Goal: Check status: Check status

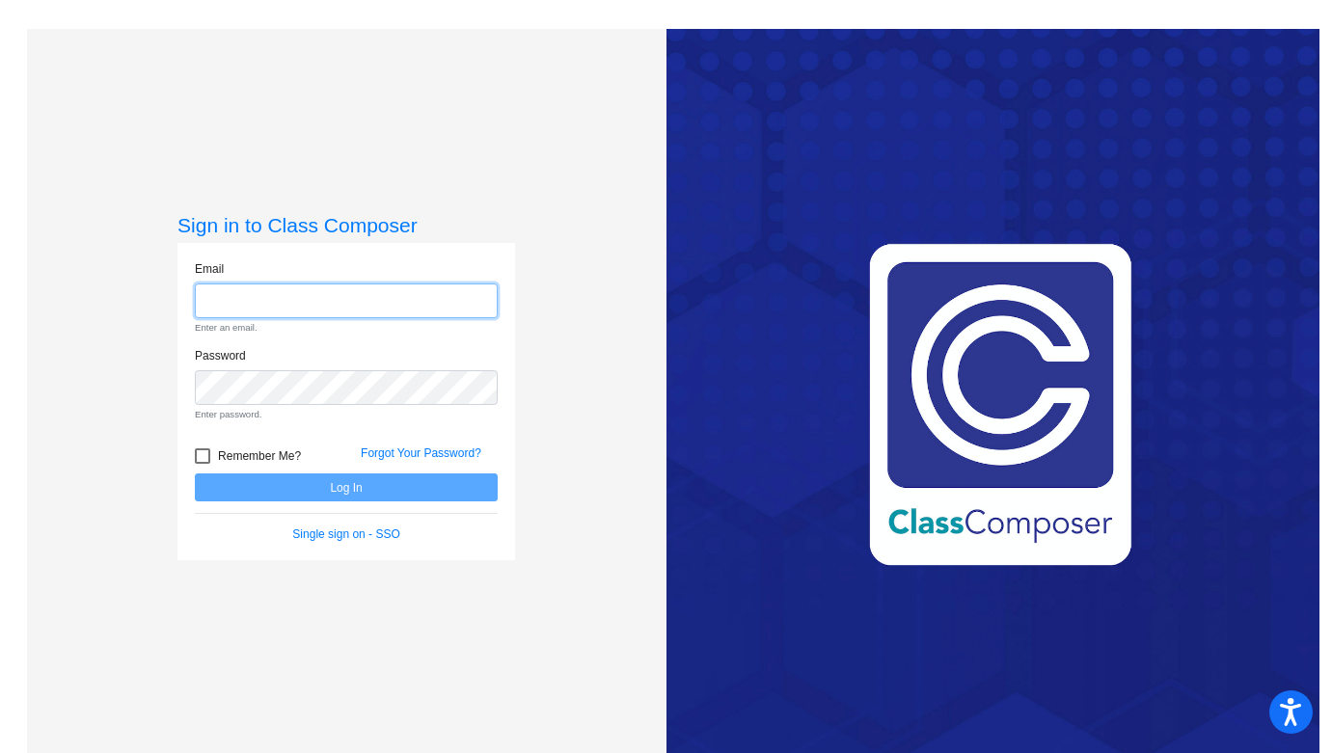
type input "[PERSON_NAME][EMAIL_ADDRESS][PERSON_NAME][DOMAIN_NAME]"
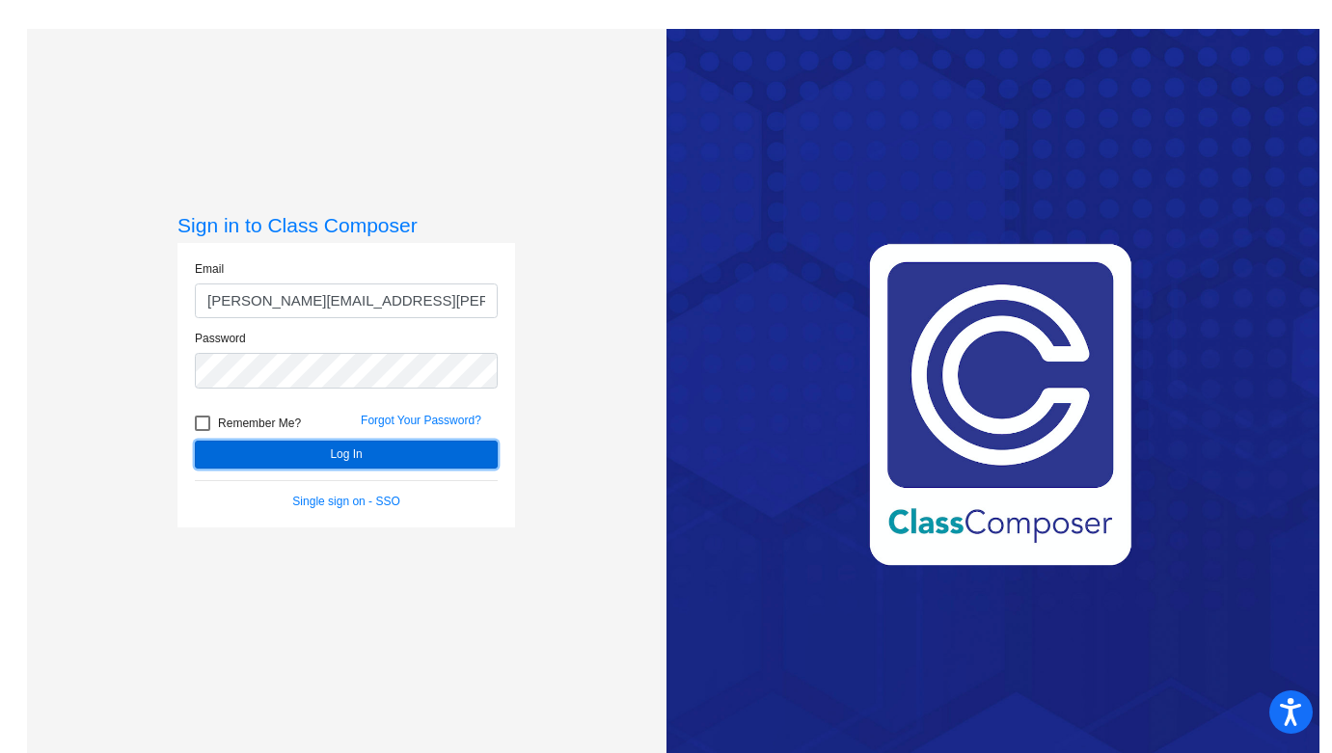
click at [334, 457] on button "Log In" at bounding box center [346, 455] width 303 height 28
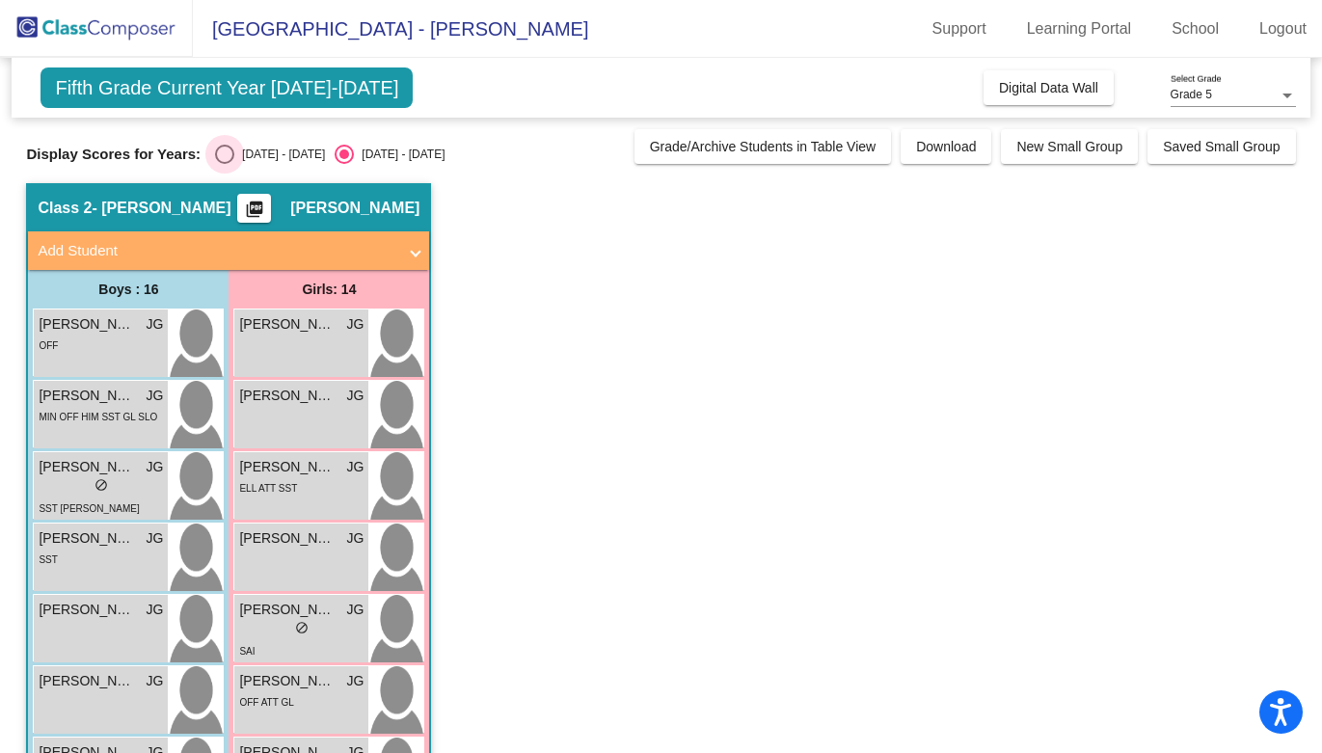
click at [222, 157] on div "Select an option" at bounding box center [224, 154] width 19 height 19
click at [224, 164] on input "[DATE] - [DATE]" at bounding box center [224, 164] width 1 height 1
radio input "true"
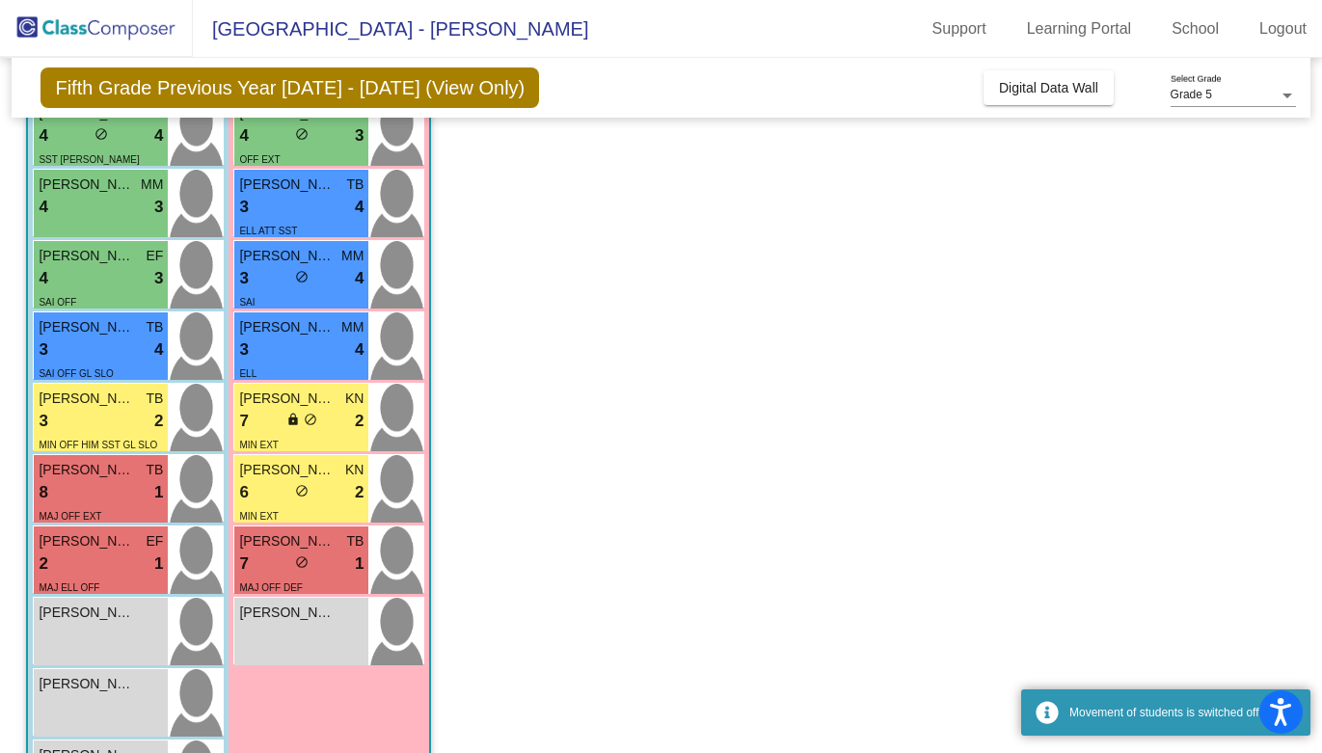
scroll to position [728, 0]
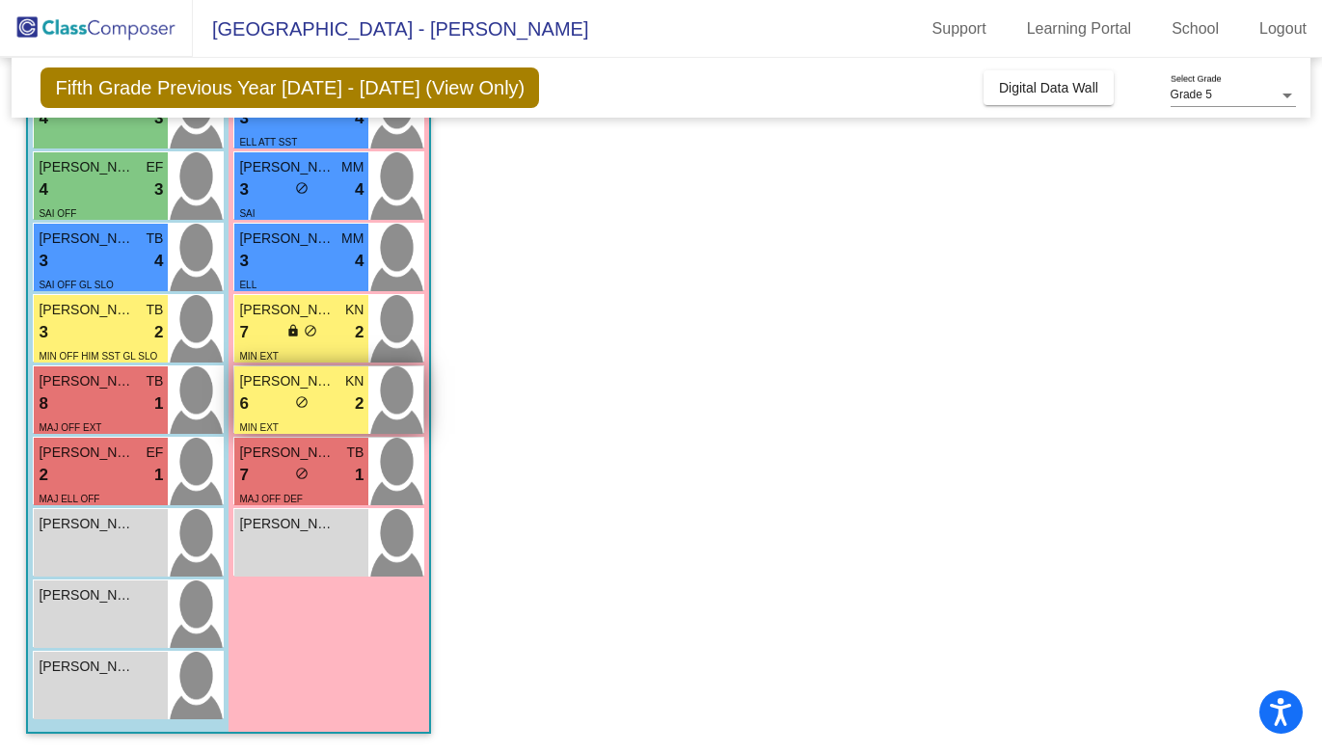
click at [253, 382] on span "[PERSON_NAME]" at bounding box center [287, 381] width 96 height 20
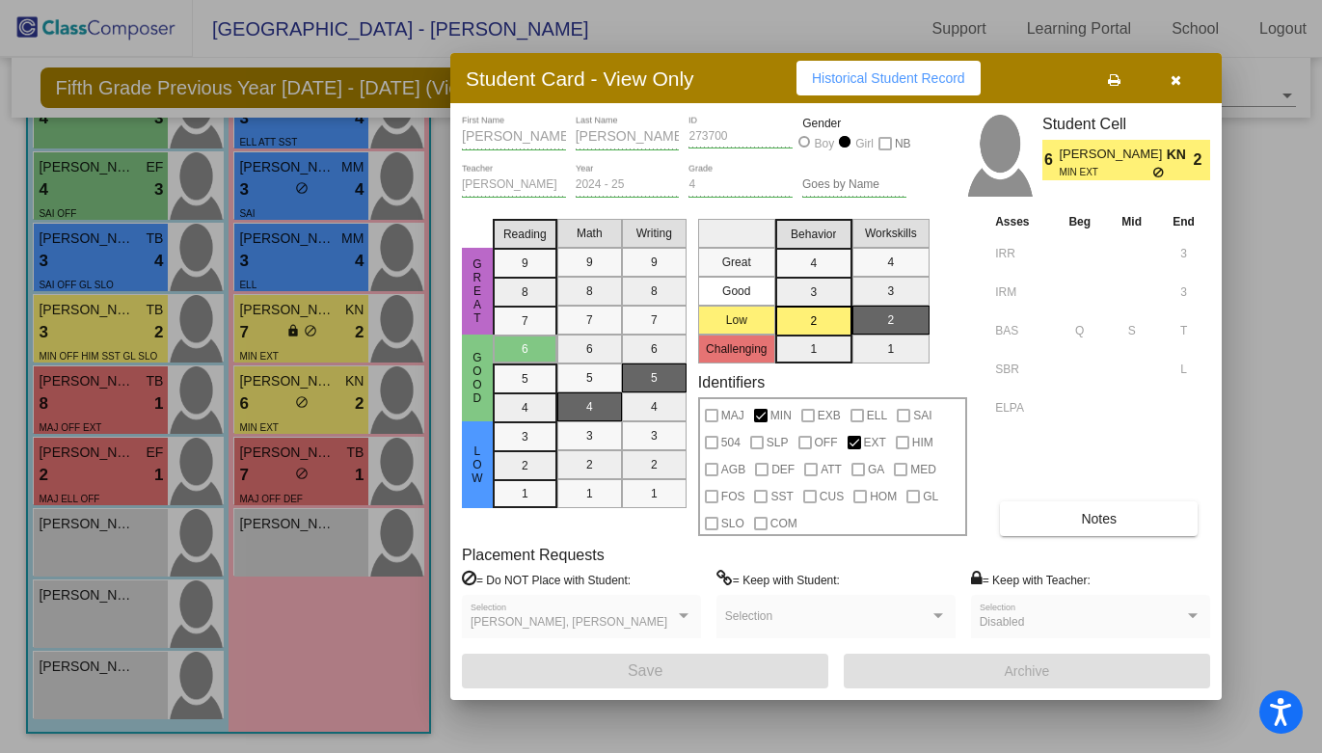
click at [866, 83] on span "Historical Student Record" at bounding box center [888, 77] width 153 height 15
click at [292, 333] on div at bounding box center [661, 376] width 1322 height 753
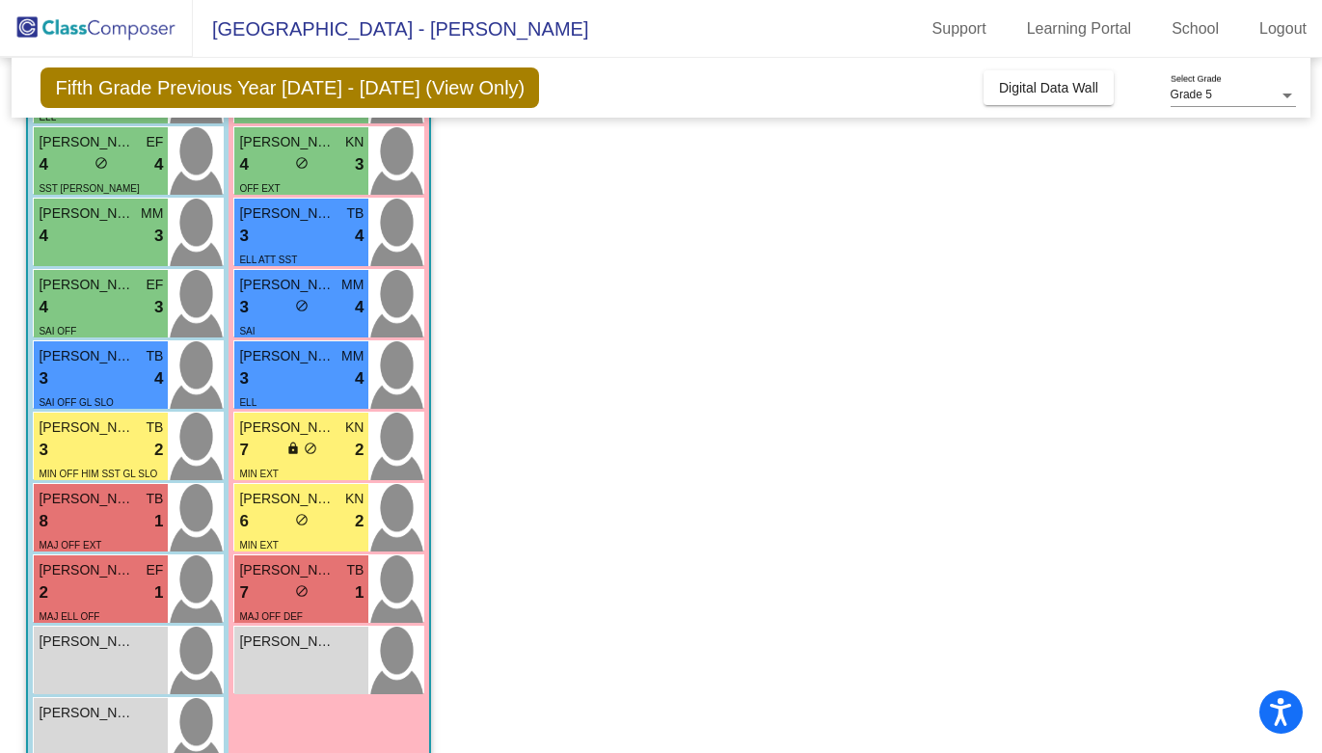
scroll to position [609, 0]
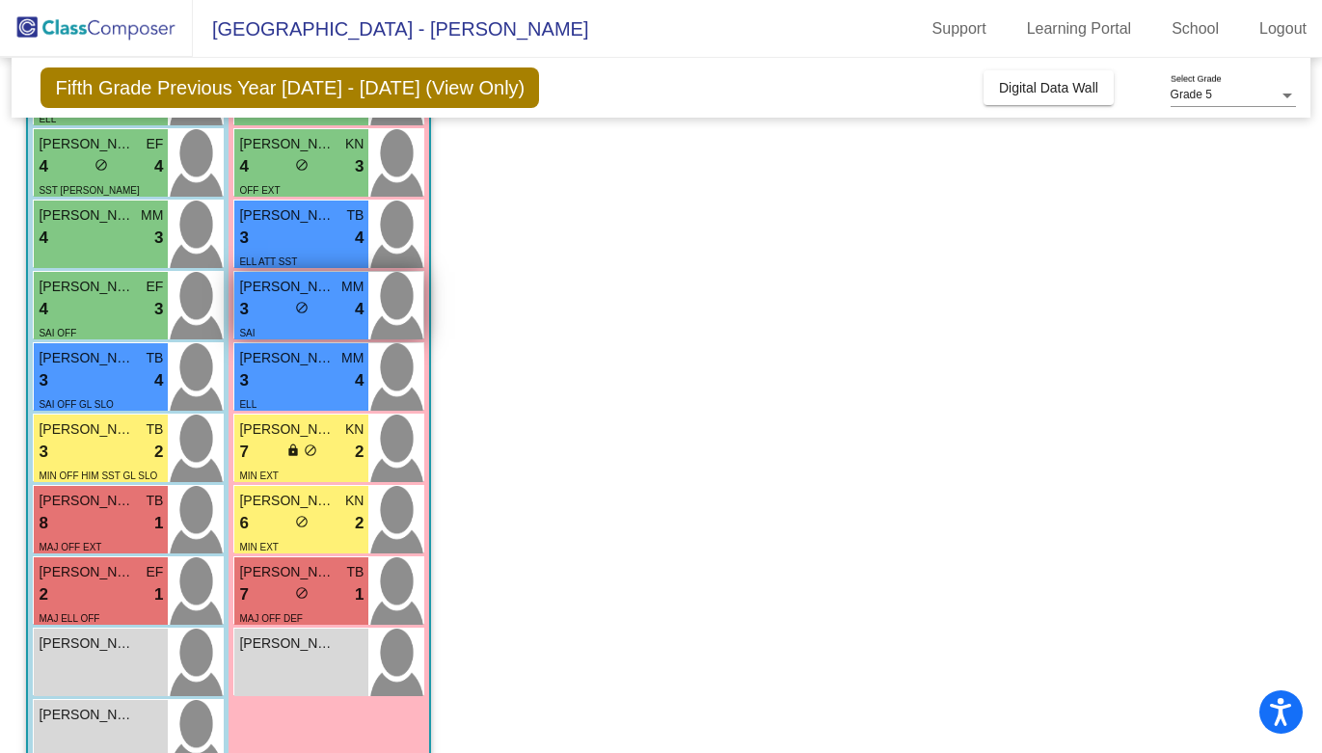
click at [288, 322] on div "SAI" at bounding box center [301, 332] width 124 height 20
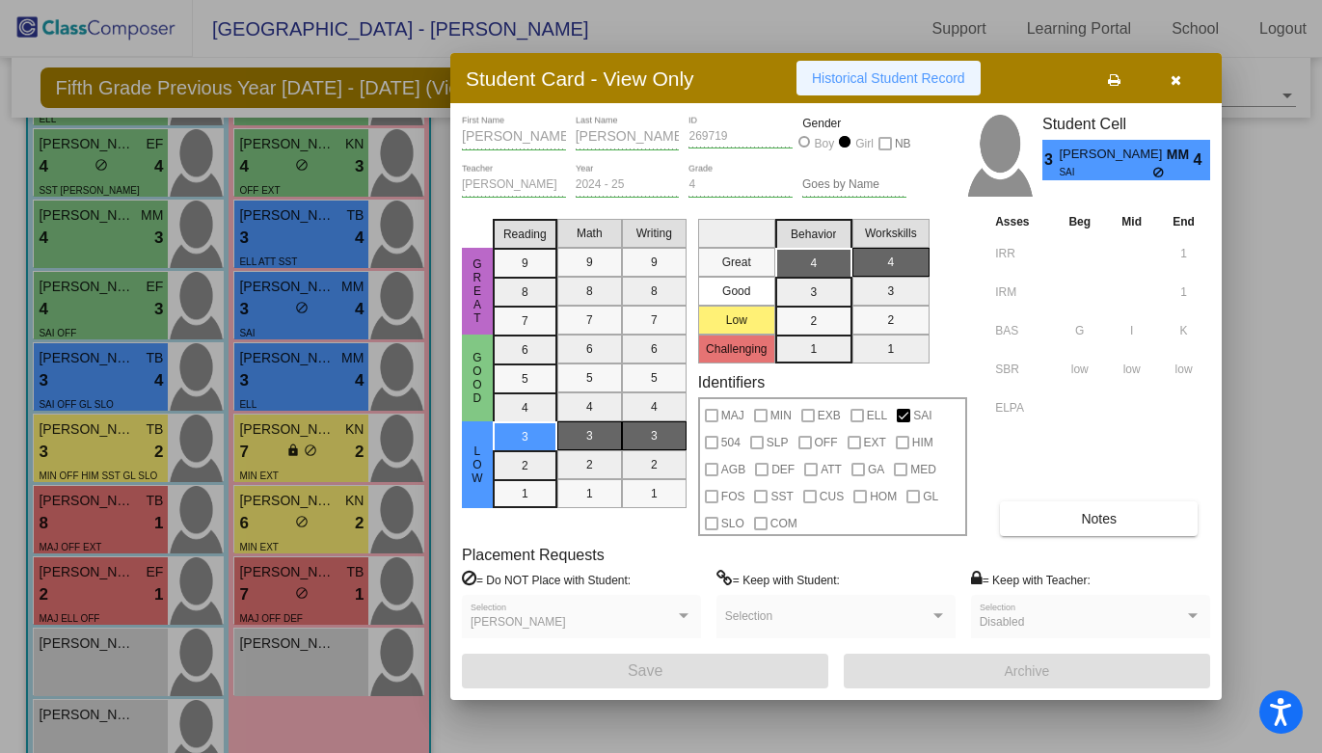
click at [889, 76] on span "Historical Student Record" at bounding box center [888, 77] width 153 height 15
click at [325, 249] on div at bounding box center [661, 376] width 1322 height 753
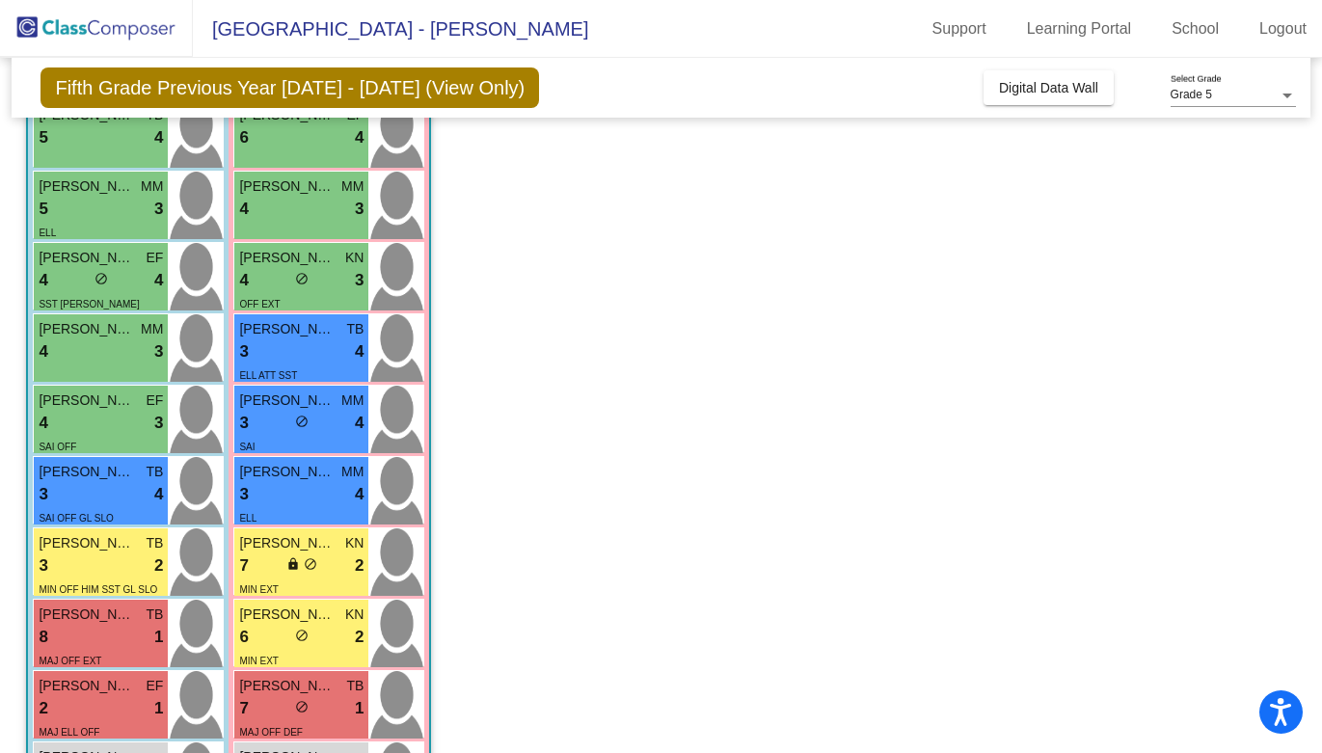
scroll to position [477, 0]
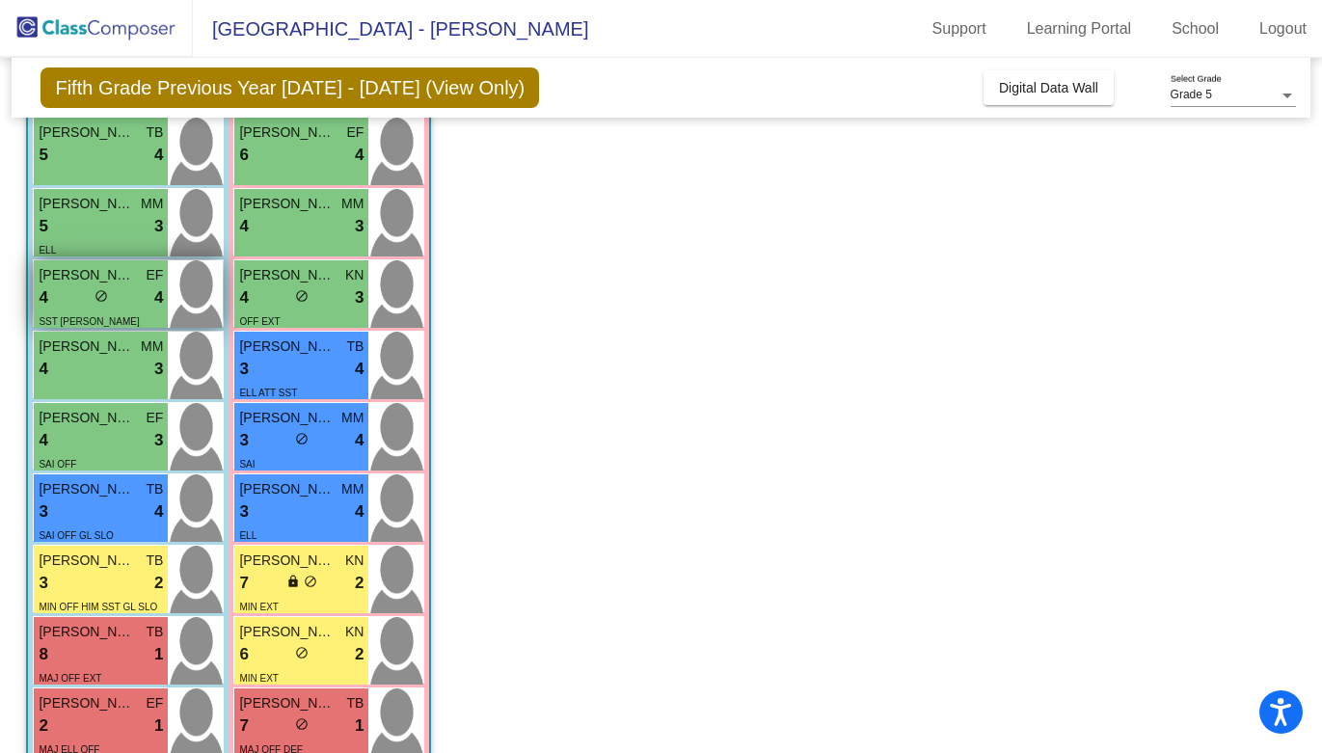
click at [104, 296] on span "do_not_disturb_alt" at bounding box center [102, 296] width 14 height 14
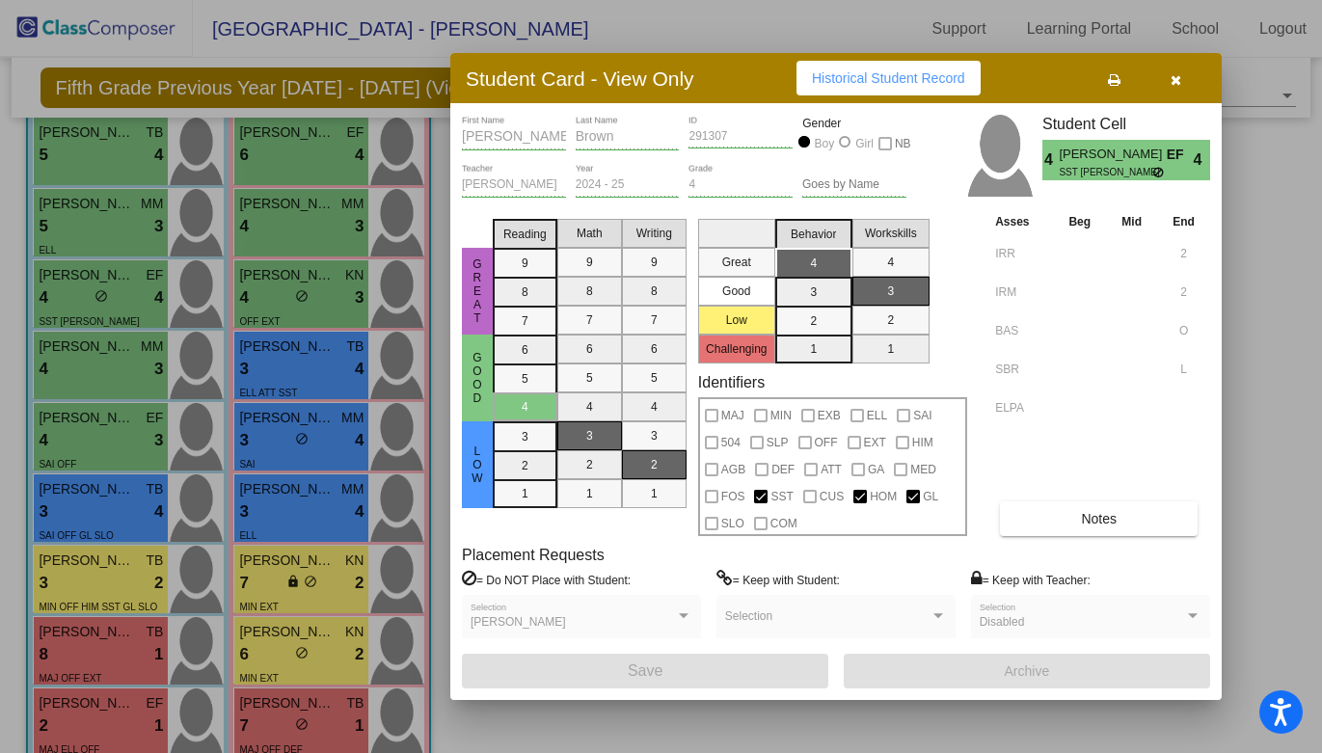
click at [878, 74] on span "Historical Student Record" at bounding box center [888, 77] width 153 height 15
